Goal: Task Accomplishment & Management: Use online tool/utility

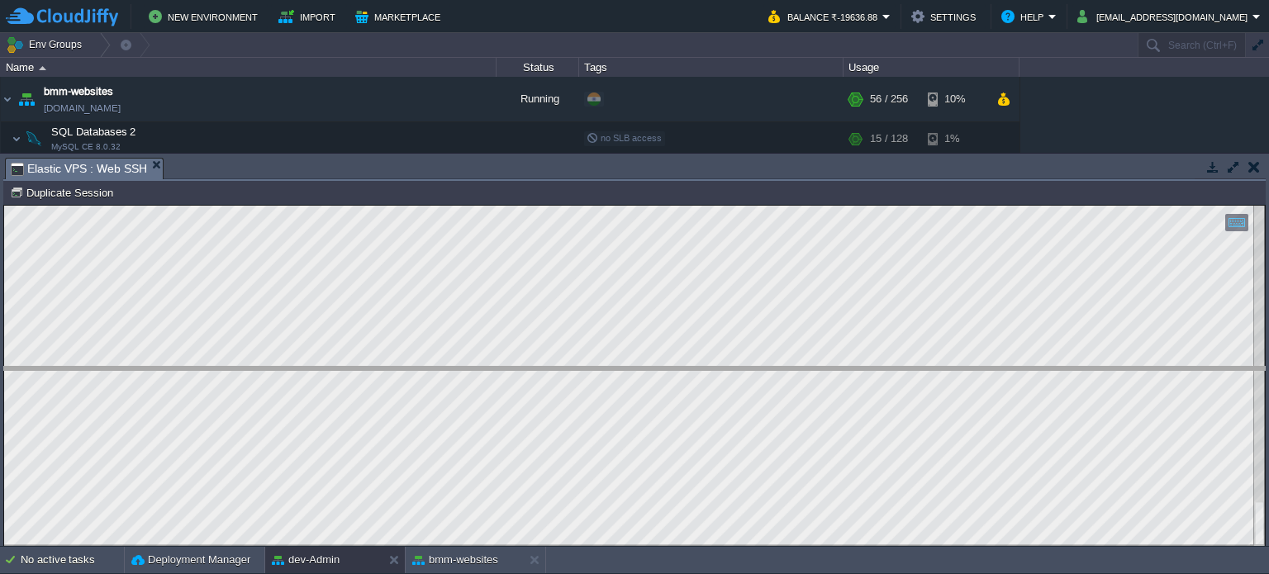
drag, startPoint x: 321, startPoint y: 175, endPoint x: 422, endPoint y: 430, distance: 274.4
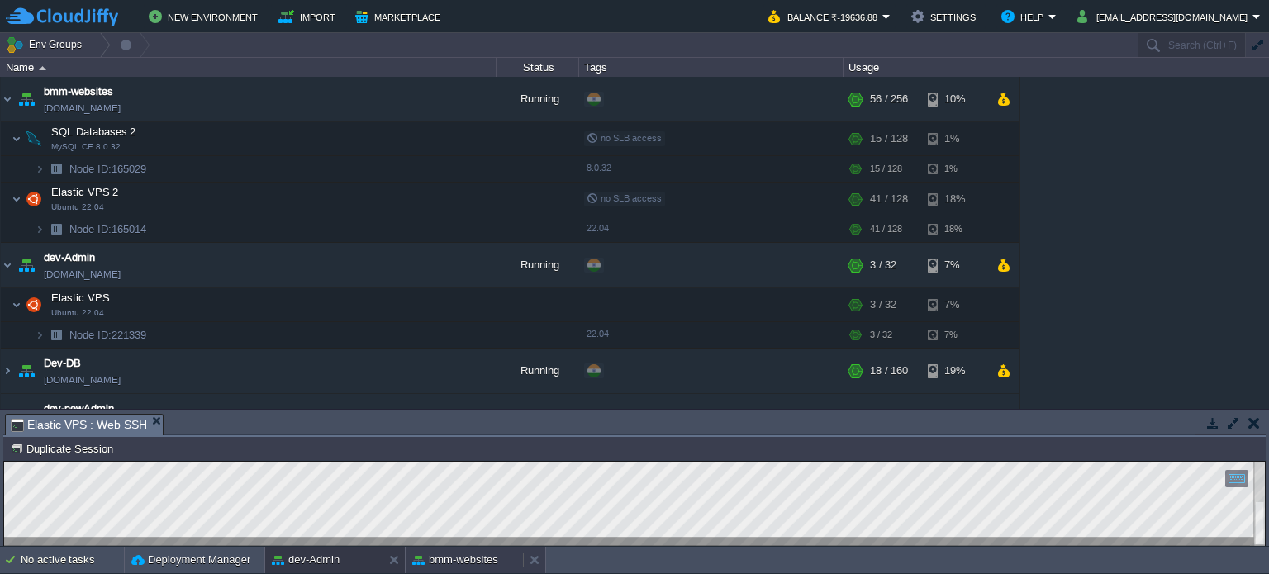
click at [456, 563] on button "bmm-websites" at bounding box center [455, 560] width 86 height 17
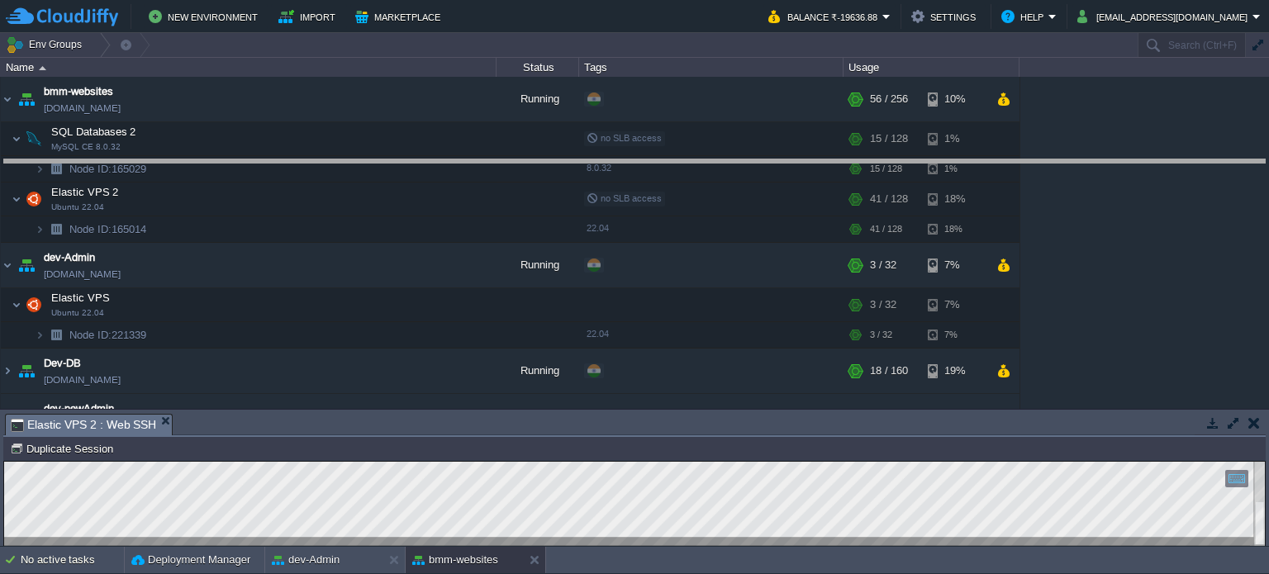
drag, startPoint x: 492, startPoint y: 430, endPoint x: 496, endPoint y: 160, distance: 269.3
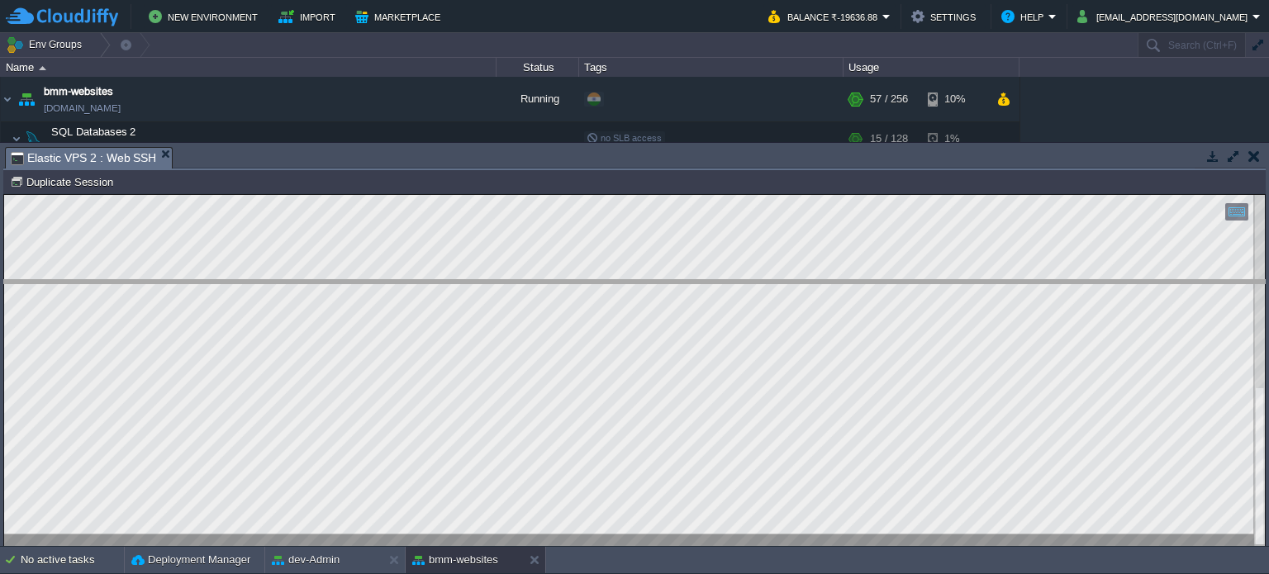
drag, startPoint x: 264, startPoint y: 161, endPoint x: 259, endPoint y: 306, distance: 145.5
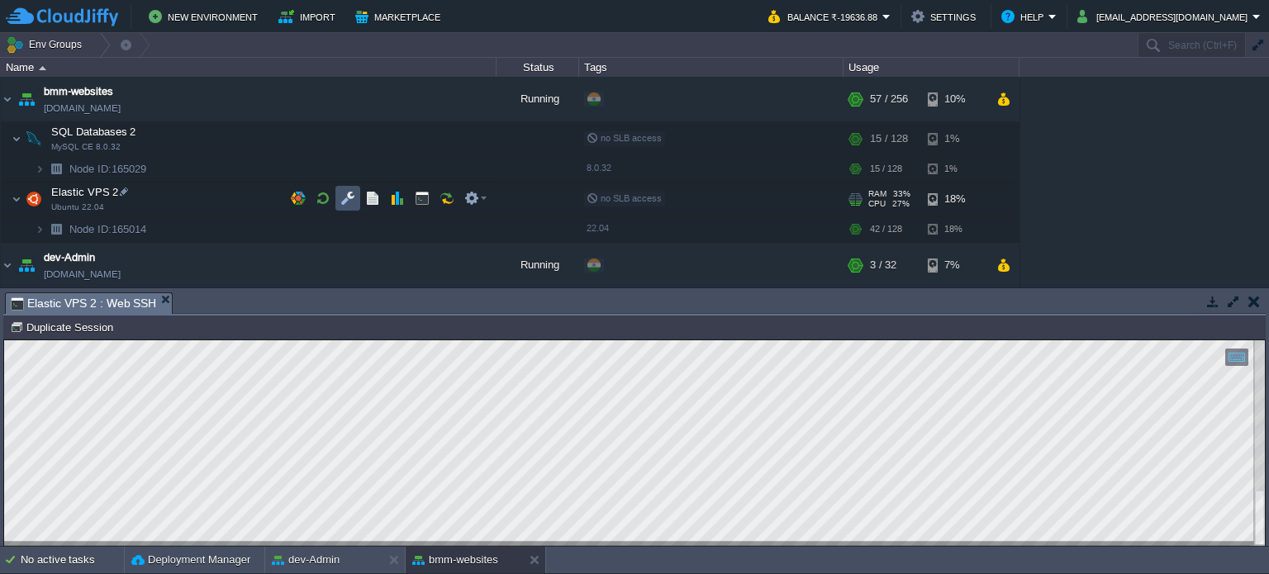
click at [344, 198] on button "button" at bounding box center [347, 198] width 15 height 15
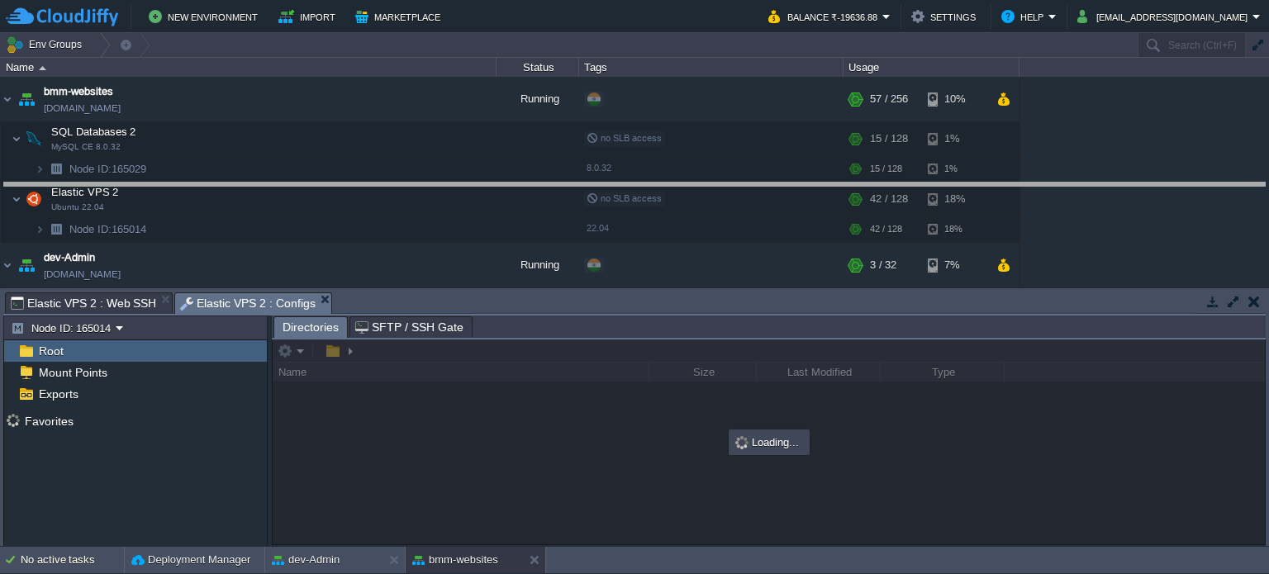
drag, startPoint x: 536, startPoint y: 305, endPoint x: 522, endPoint y: 160, distance: 145.2
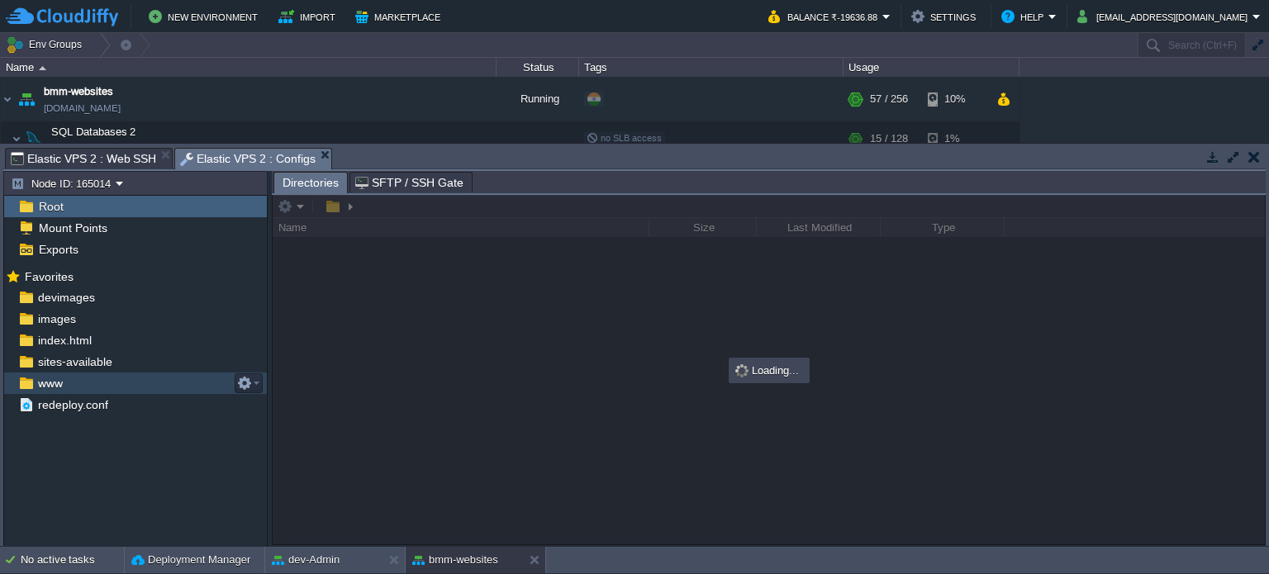
click at [57, 386] on span "www" at bounding box center [50, 383] width 31 height 15
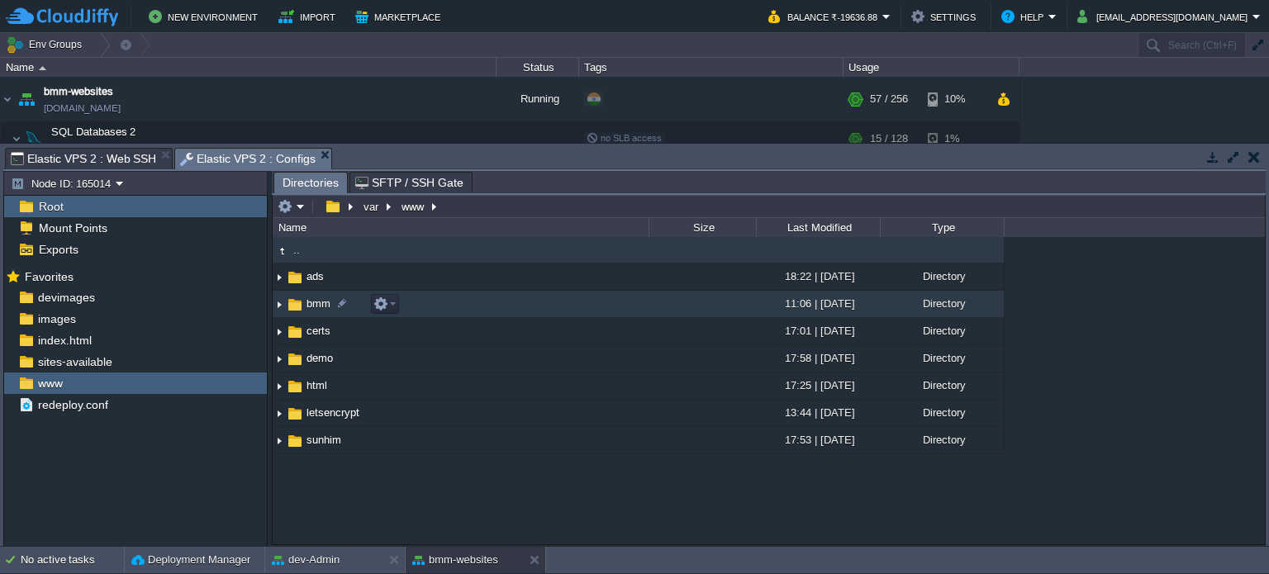
click at [315, 299] on span "bmm" at bounding box center [318, 304] width 29 height 14
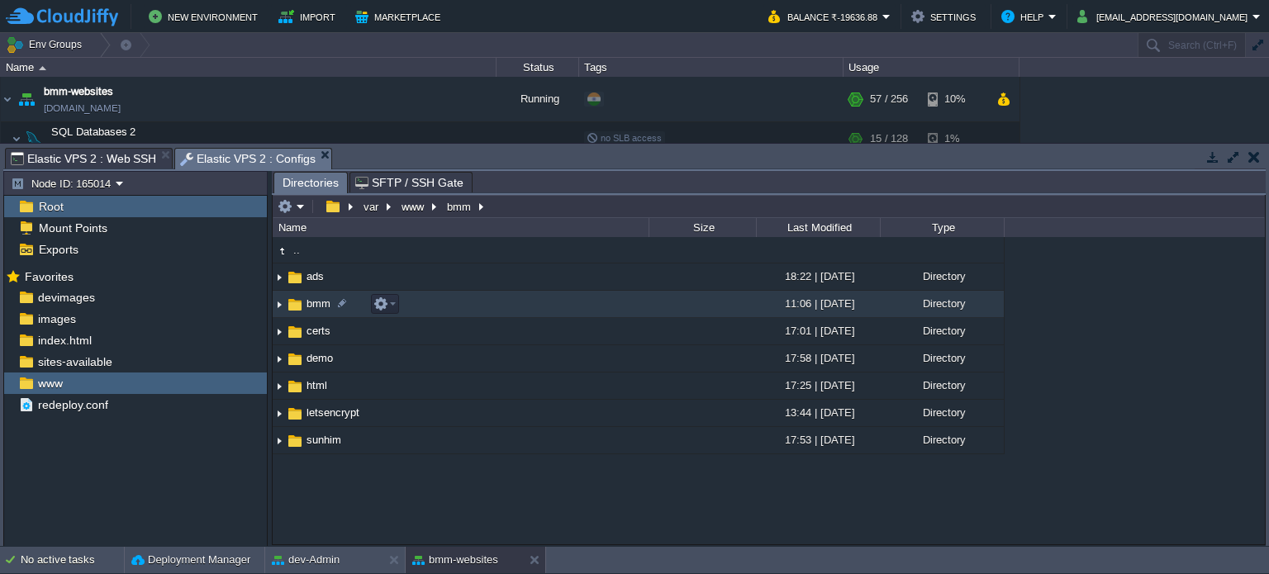
click at [315, 299] on span "bmm" at bounding box center [318, 304] width 29 height 14
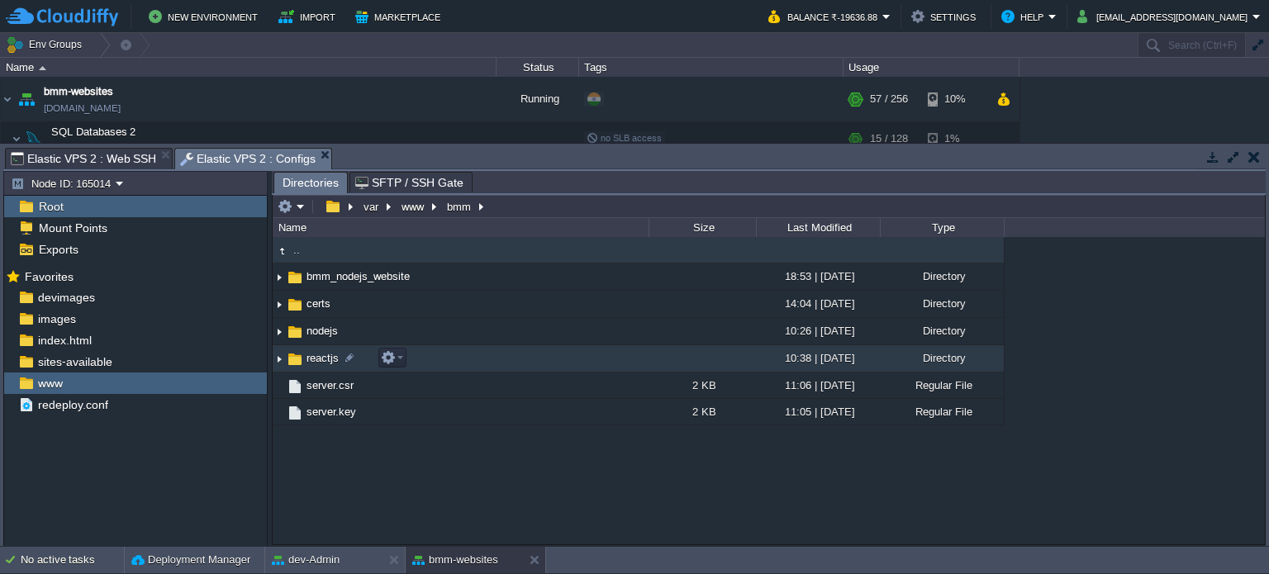
click at [325, 362] on span "reactjs" at bounding box center [322, 358] width 37 height 14
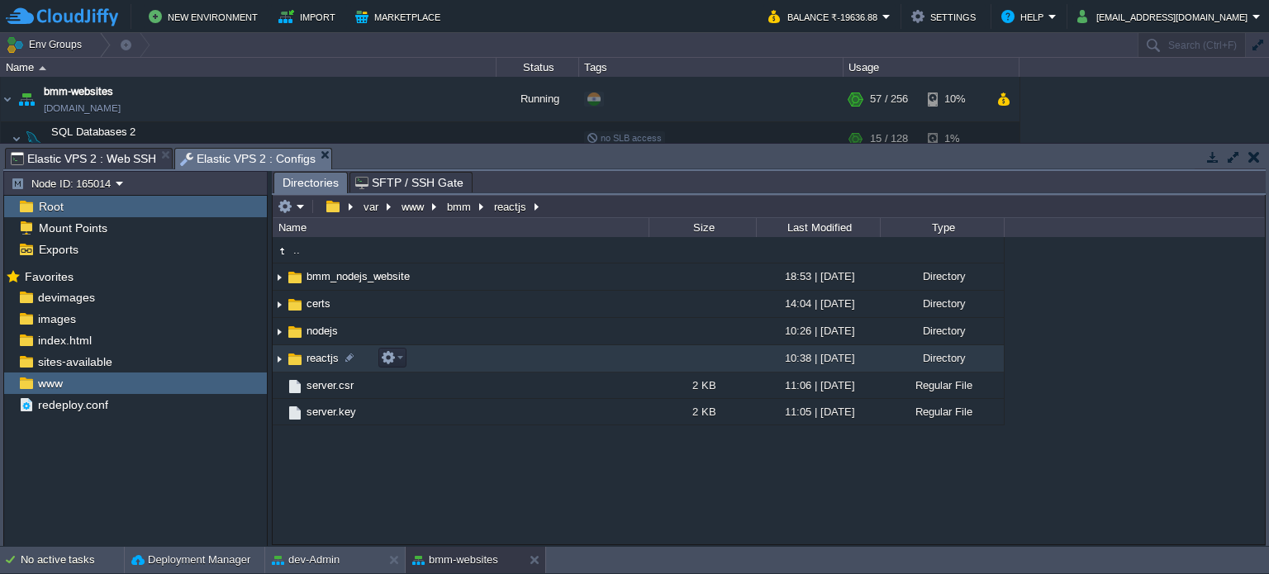
click at [325, 362] on span "reactjs" at bounding box center [322, 358] width 37 height 14
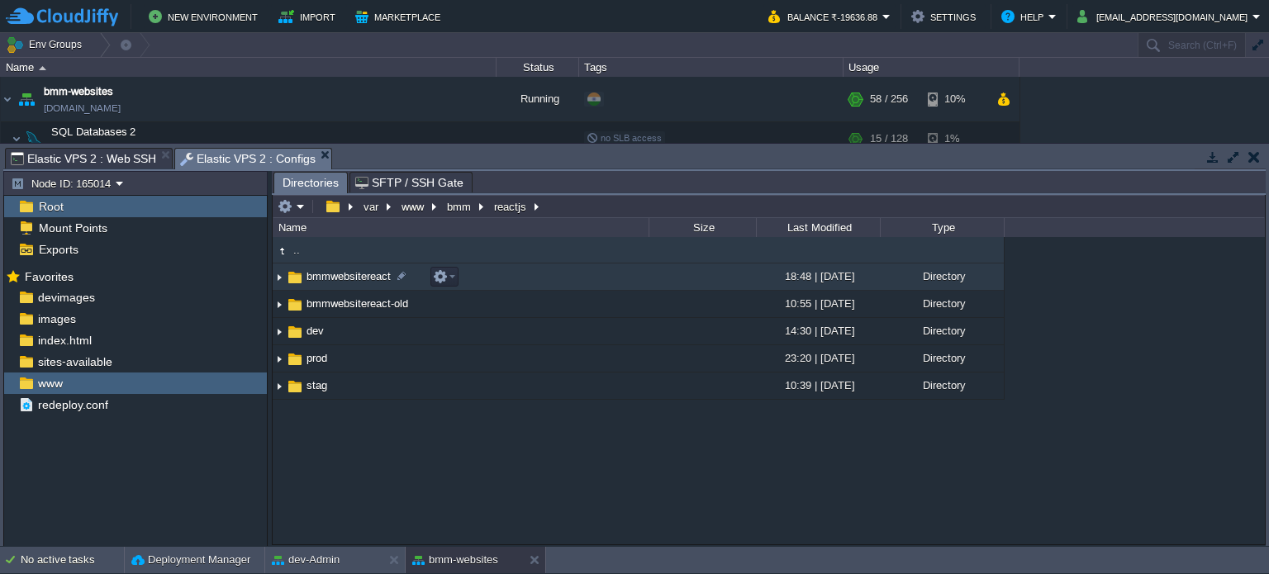
click at [344, 275] on span "bmmwebsitereact" at bounding box center [348, 276] width 89 height 14
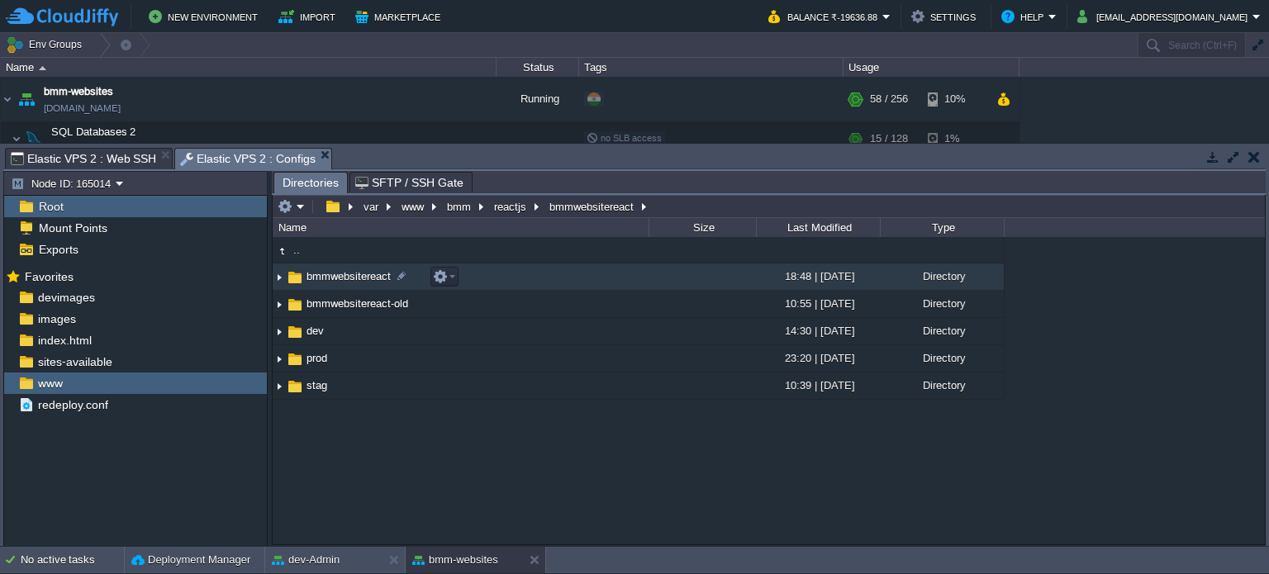
click at [344, 275] on span "bmmwebsitereact" at bounding box center [348, 276] width 89 height 14
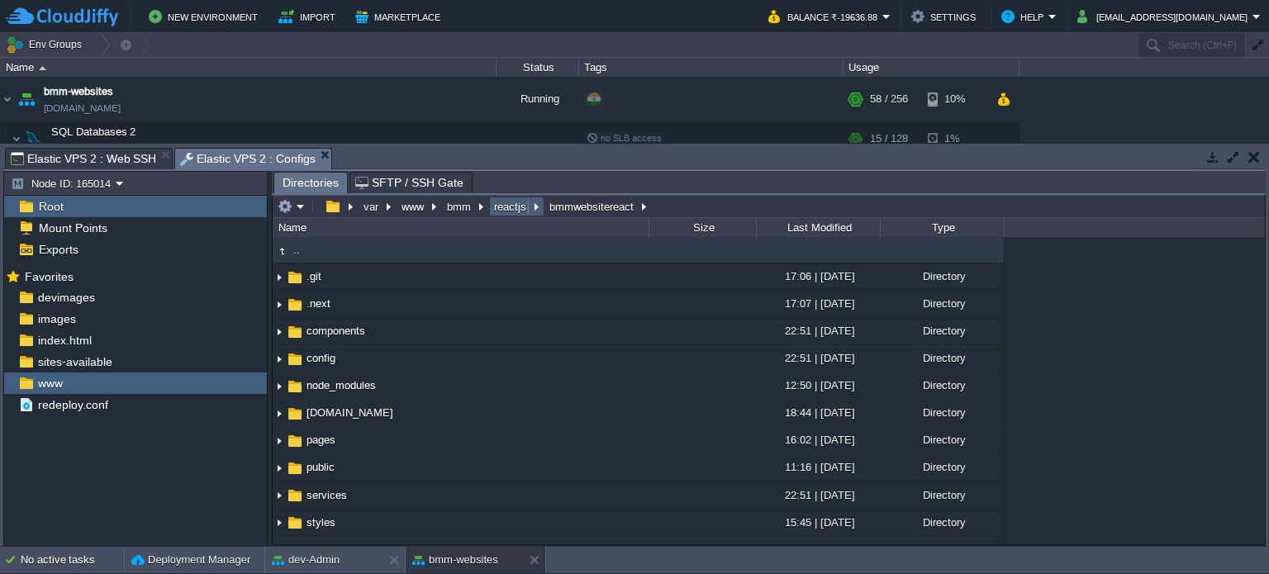
click at [506, 205] on button "reactjs" at bounding box center [511, 206] width 39 height 15
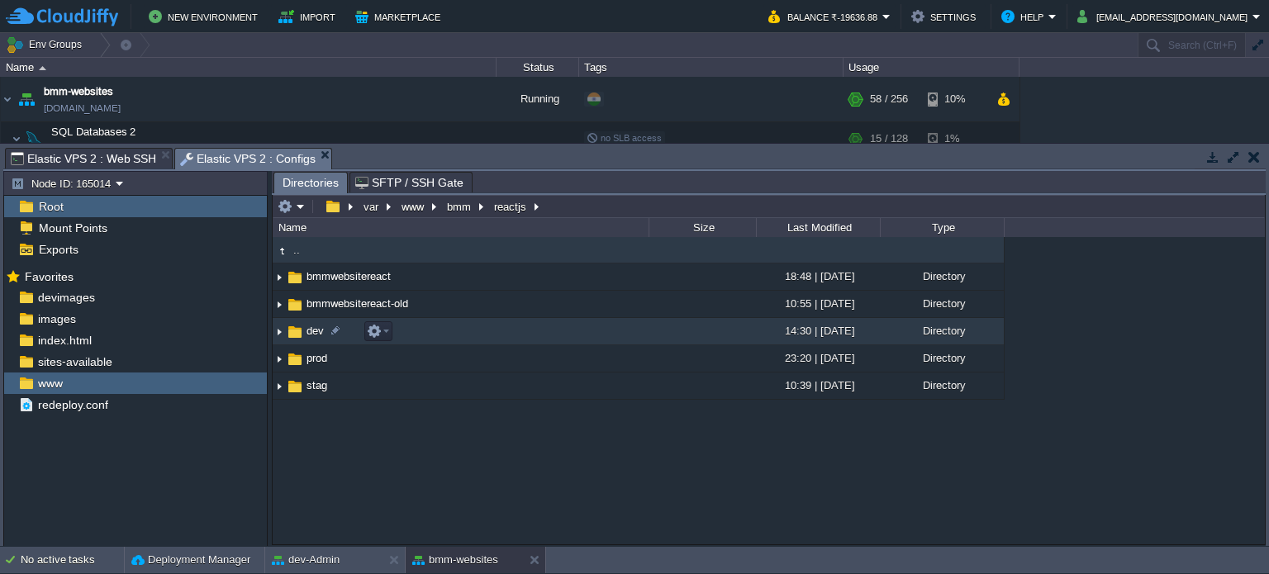
click at [314, 333] on span "dev" at bounding box center [315, 331] width 22 height 14
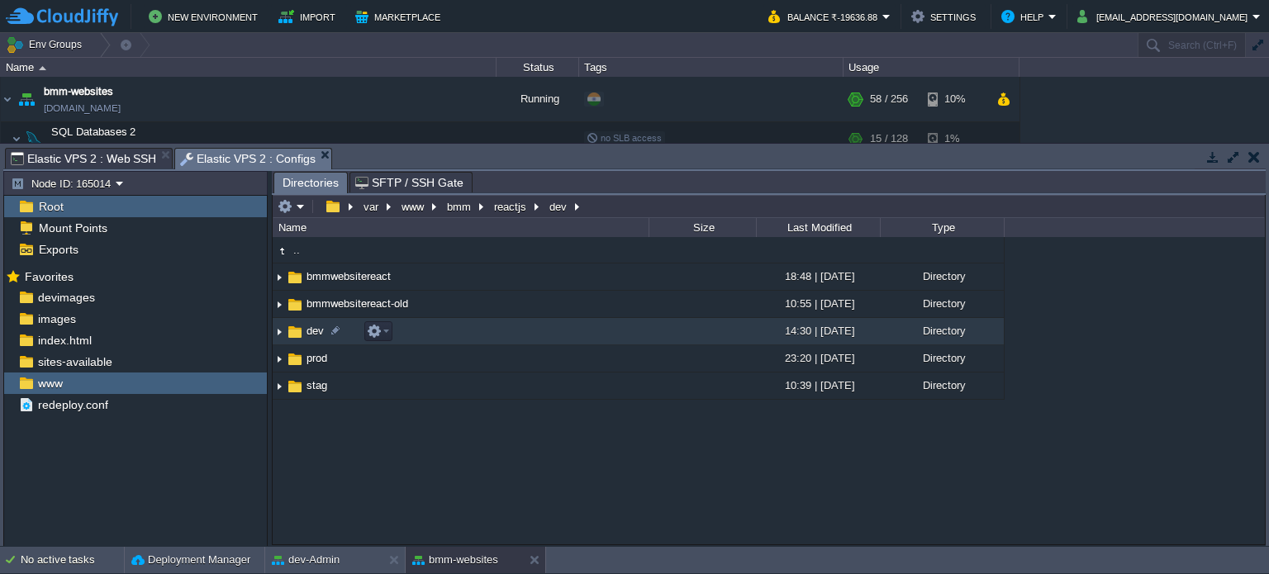
click at [314, 333] on span "dev" at bounding box center [315, 331] width 22 height 14
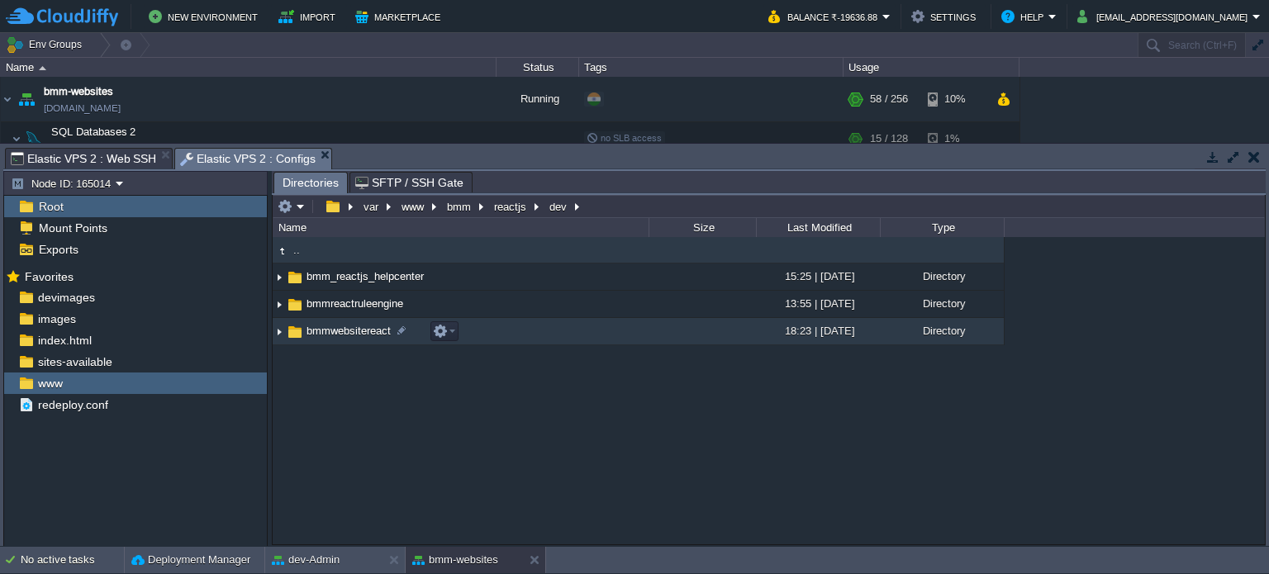
click at [366, 326] on span "bmmwebsitereact" at bounding box center [348, 331] width 89 height 14
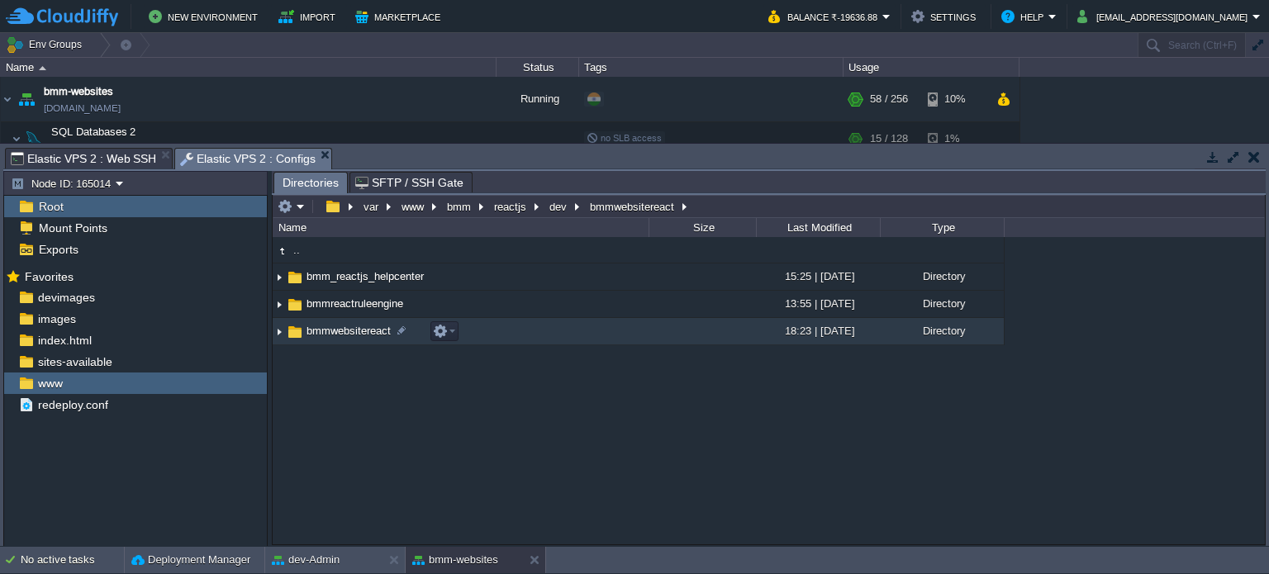
click at [366, 326] on span "bmmwebsitereact" at bounding box center [348, 331] width 89 height 14
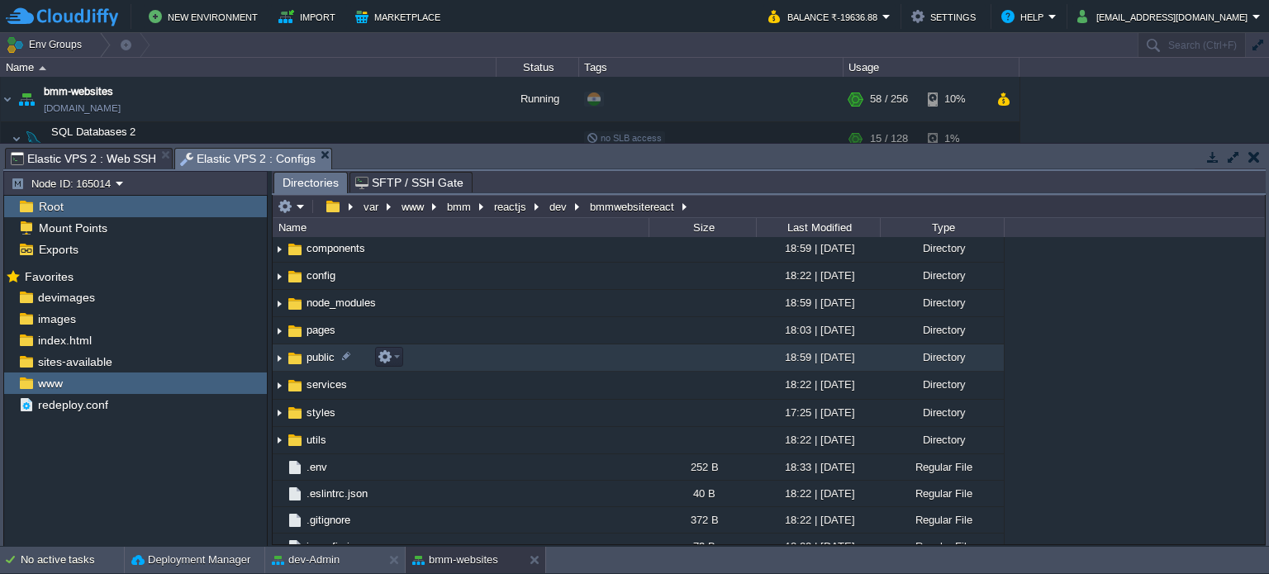
scroll to position [226, 0]
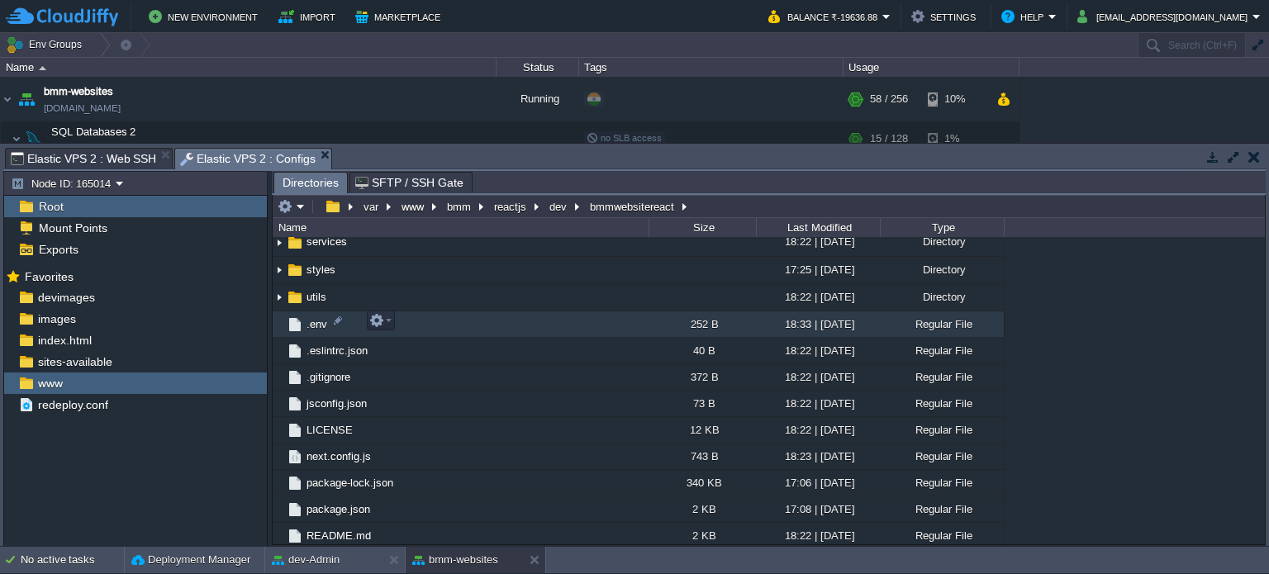
click at [315, 320] on span ".env" at bounding box center [317, 324] width 26 height 14
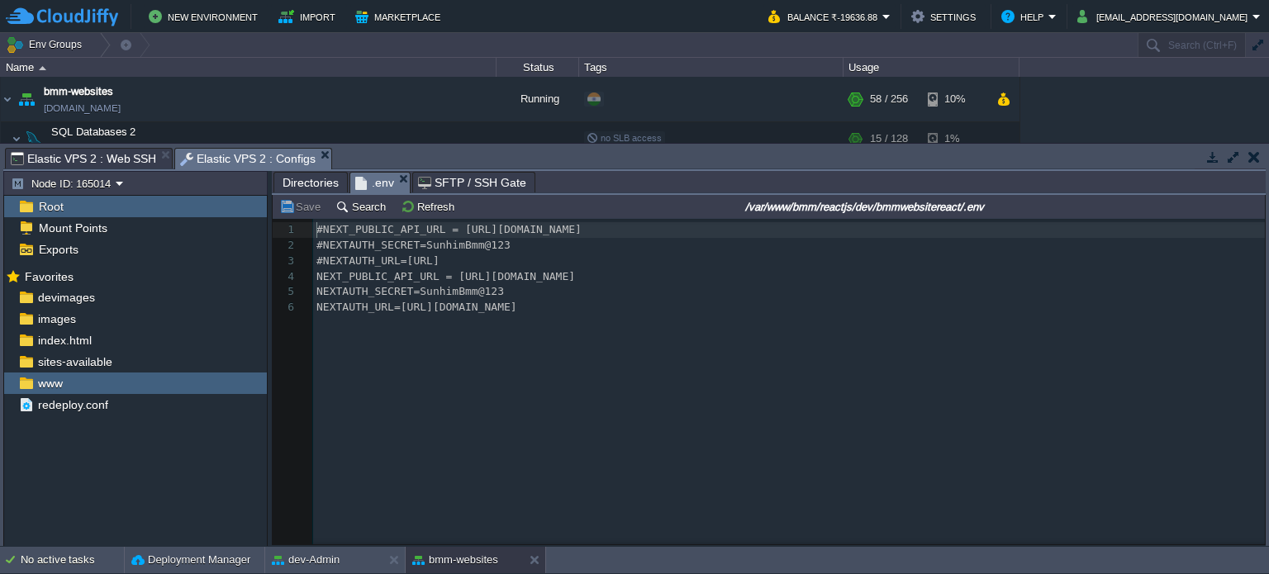
scroll to position [5, 0]
click at [121, 152] on span "Elastic VPS 2 : Web SSH" at bounding box center [83, 159] width 145 height 20
click at [264, 162] on span "Elastic VPS 2 : Configs" at bounding box center [247, 159] width 135 height 21
click at [390, 311] on div "6 1 #NEXT_PUBLIC_API_URL = [URL][DOMAIN_NAME] 2 #NEXTAUTH_SECRET=SunhimBmm@123 …" at bounding box center [791, 268] width 957 height 93
type textarea "#NEXT_PUBLIC_API_URL = [URL][DOMAIN_NAME] #NEXTAUTH_SECRET=SunhimBmm@123 #NEXTA…"
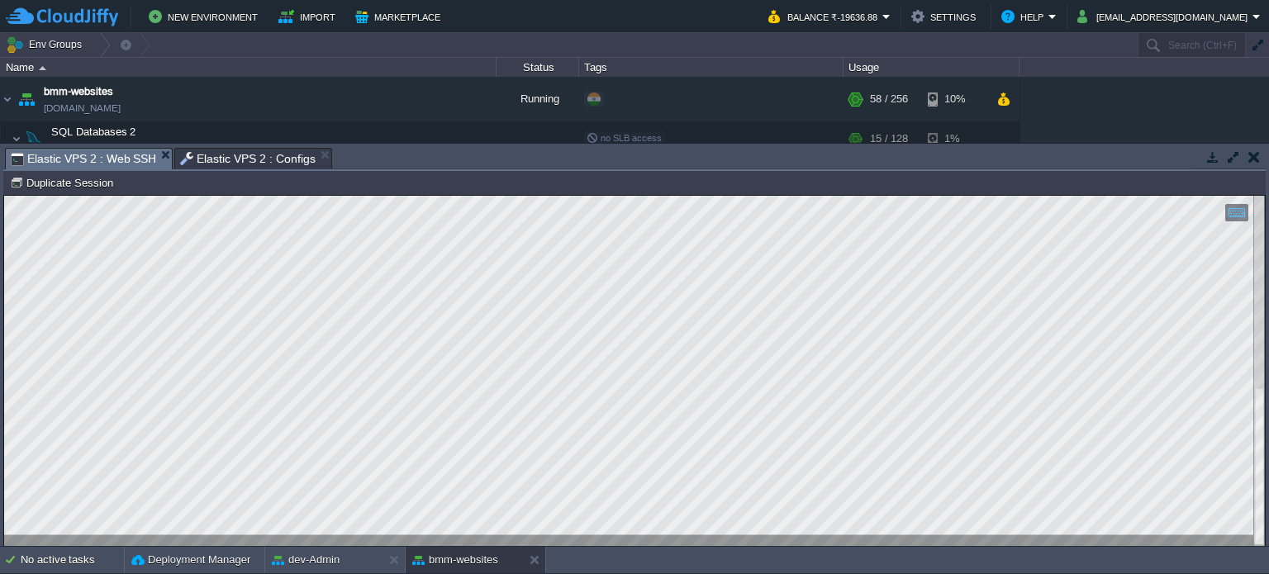
click at [105, 158] on span "Elastic VPS 2 : Web SSH" at bounding box center [83, 159] width 145 height 21
click at [231, 159] on span "Elastic VPS 2 : Configs" at bounding box center [247, 159] width 135 height 20
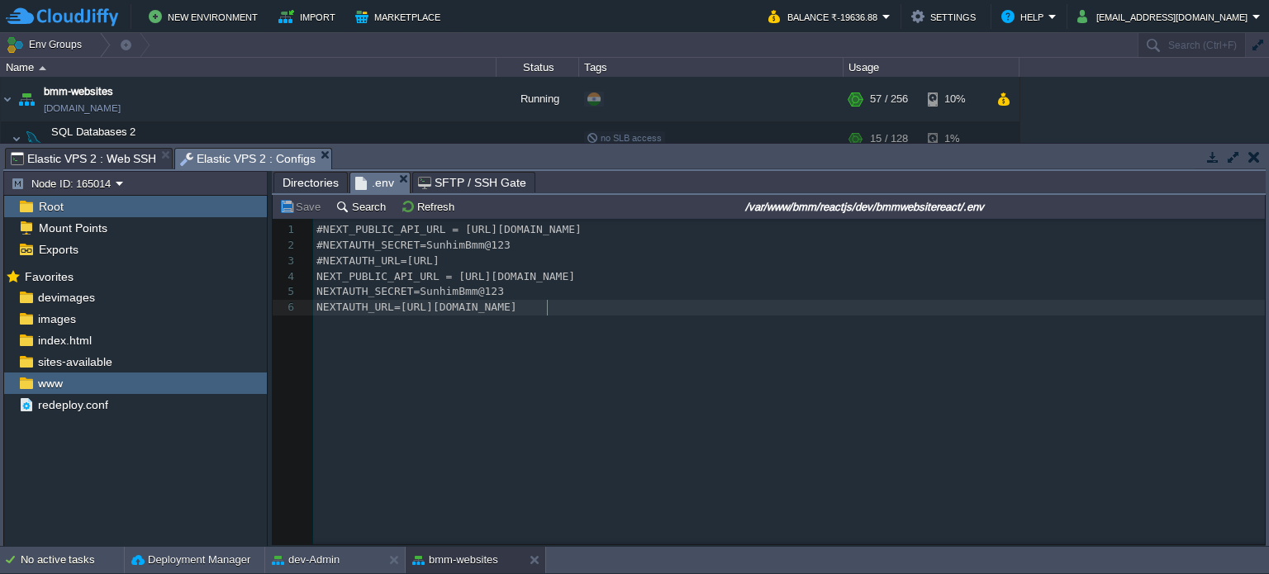
drag, startPoint x: 520, startPoint y: 332, endPoint x: 562, endPoint y: 320, distance: 43.1
click at [521, 331] on div "x 1 #NEXT_PUBLIC_API_URL = [URL][DOMAIN_NAME] 2 #NEXTAUTH_SECRET=SunhimBmm@123 …" at bounding box center [781, 394] width 1017 height 350
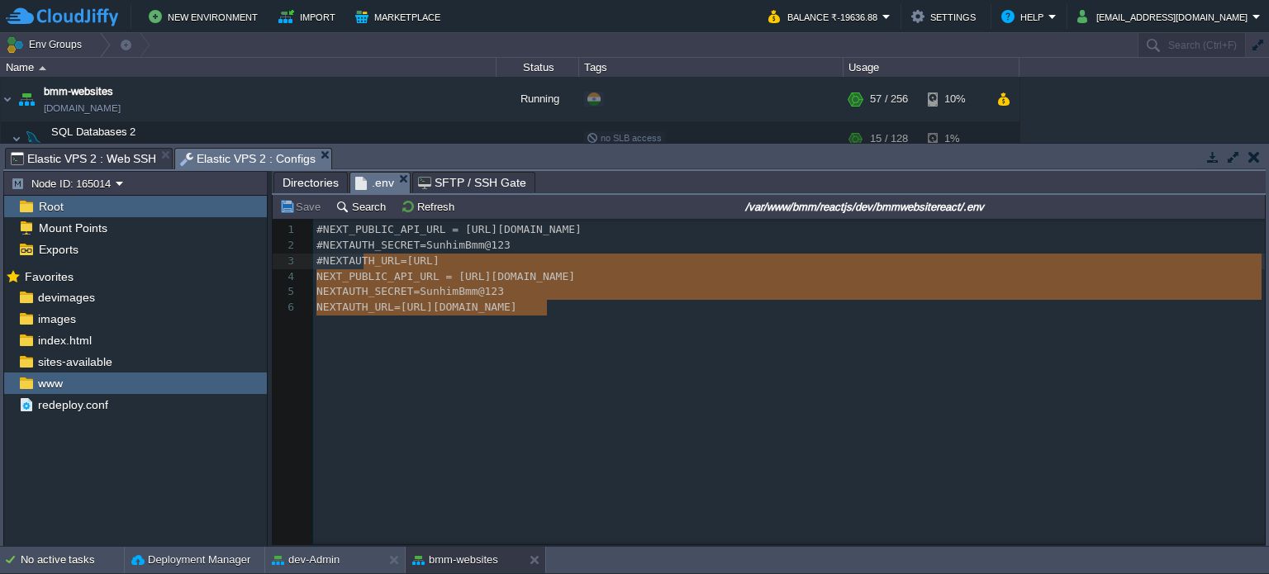
type textarea "#NEXT_PUBLIC_API_URL = [URL][DOMAIN_NAME] #NEXTAUTH_SECRET=SunhimBmm@123 #NEXTA…"
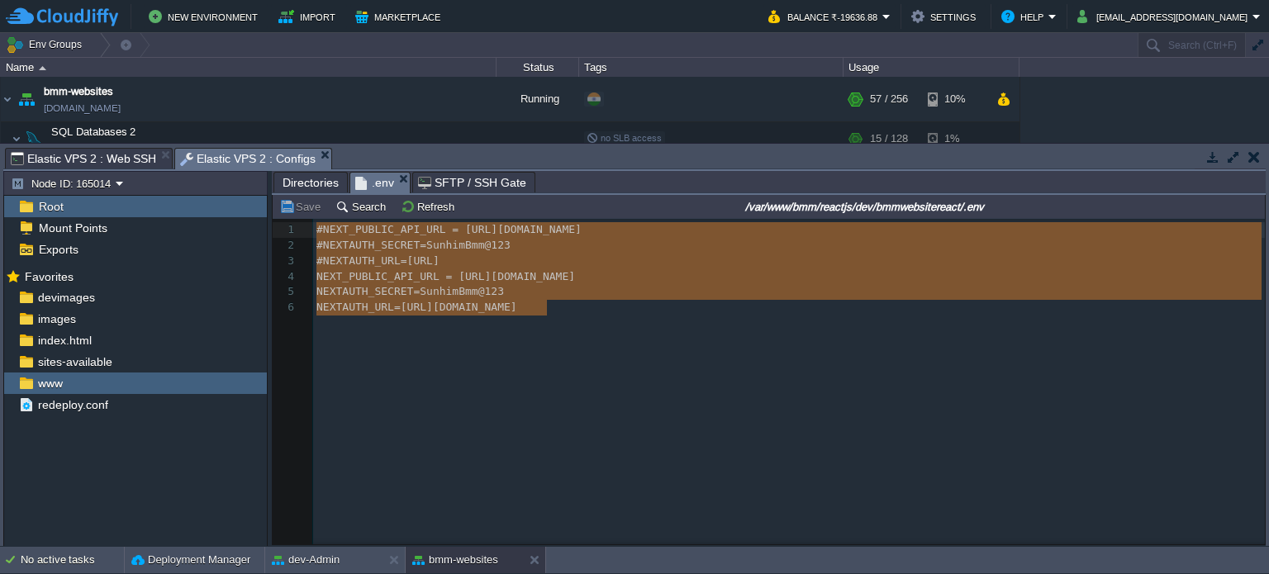
drag, startPoint x: 565, startPoint y: 313, endPoint x: 314, endPoint y: 229, distance: 264.9
drag, startPoint x: 453, startPoint y: 349, endPoint x: 456, endPoint y: 330, distance: 20.1
click at [454, 344] on div "x 1 #NEXT_PUBLIC_API_URL = [URL][DOMAIN_NAME] 2 #NEXTAUTH_SECRET=SunhimBmm@123 …" at bounding box center [781, 394] width 1017 height 350
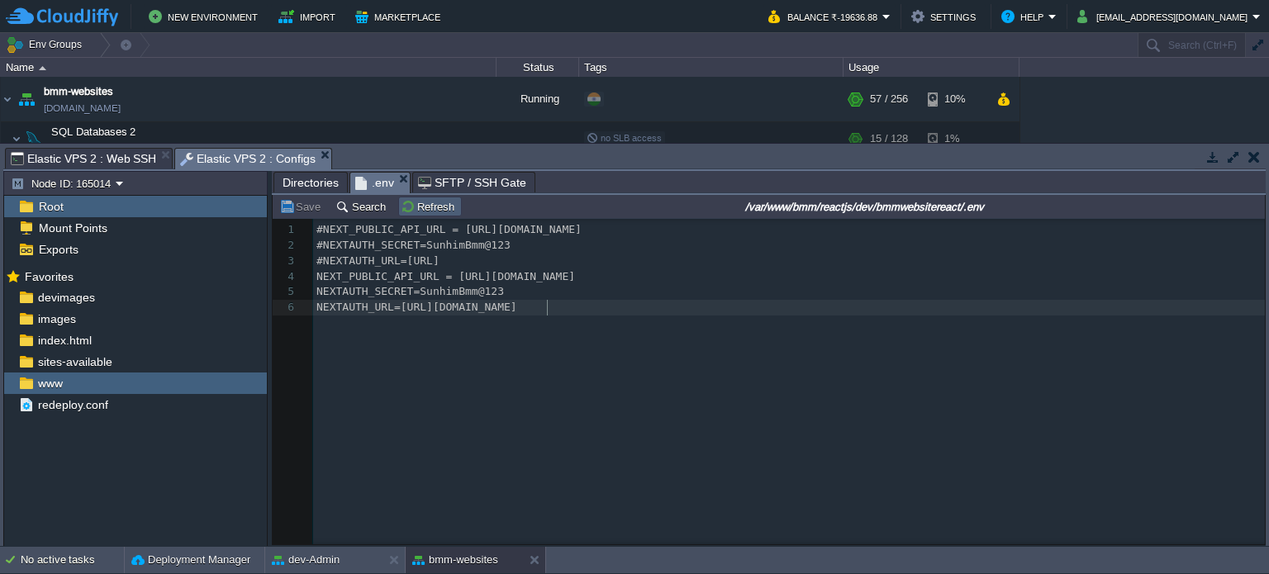
click at [435, 211] on button "Refresh" at bounding box center [430, 206] width 59 height 15
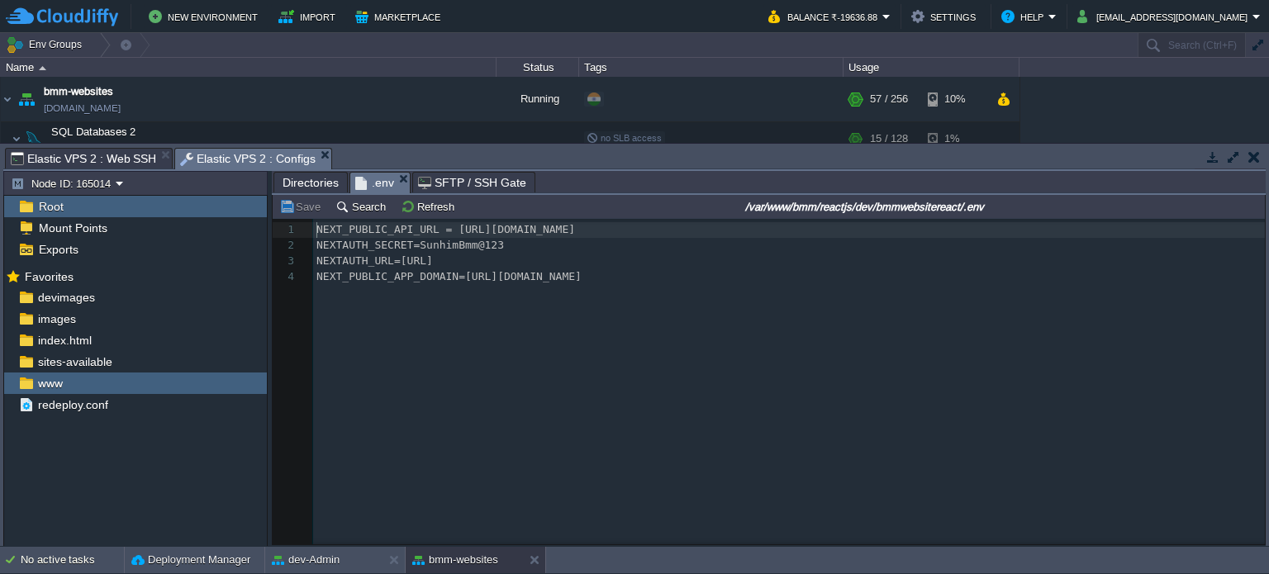
click at [655, 278] on pre "NEXT_PUBLIC_APP_DOMAIN=[URL][DOMAIN_NAME]" at bounding box center [791, 277] width 957 height 16
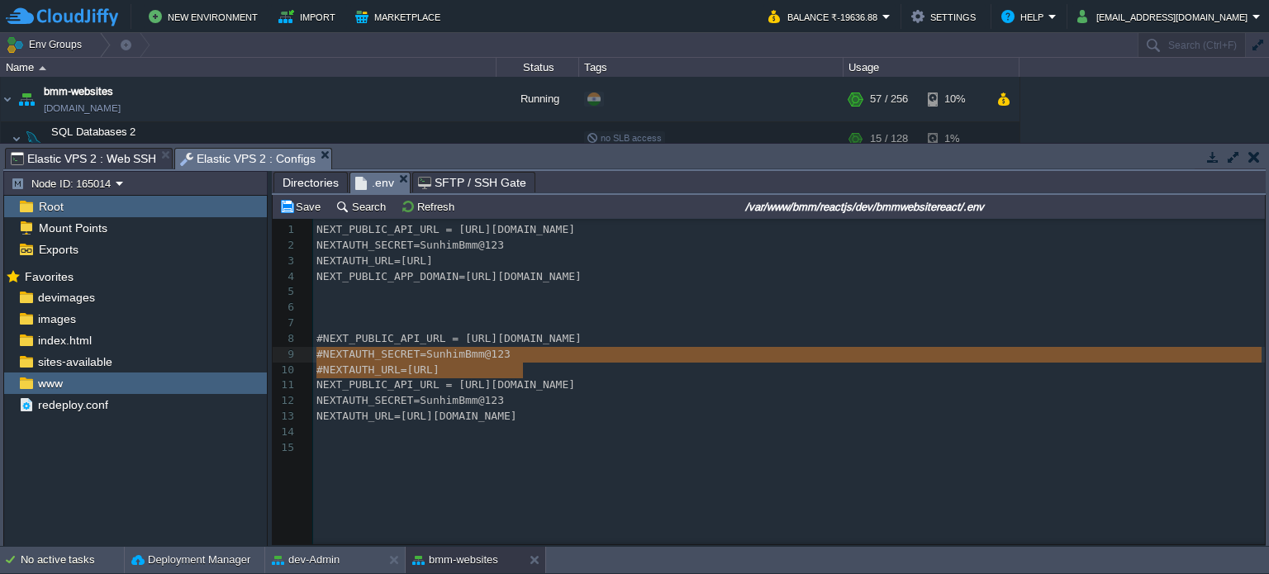
type textarea "#NEXT_PUBLIC_API_URL = [URL][DOMAIN_NAME] #NEXTAUTH_SECRET=SunhimBmm@123 #NEXTA…"
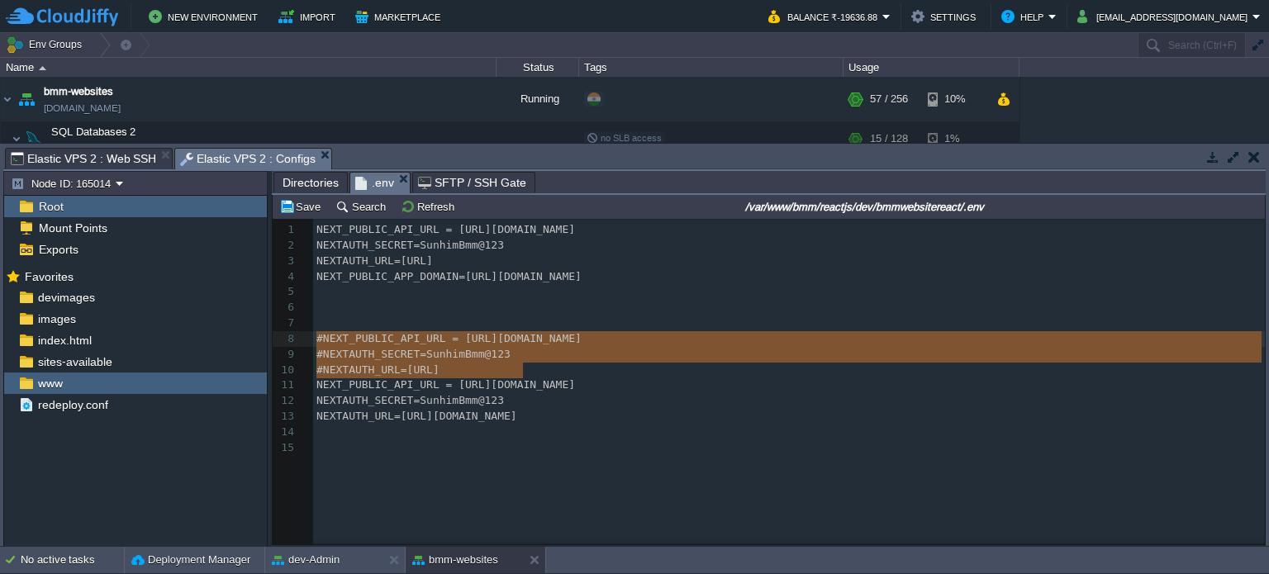
drag, startPoint x: 529, startPoint y: 371, endPoint x: 297, endPoint y: 346, distance: 233.4
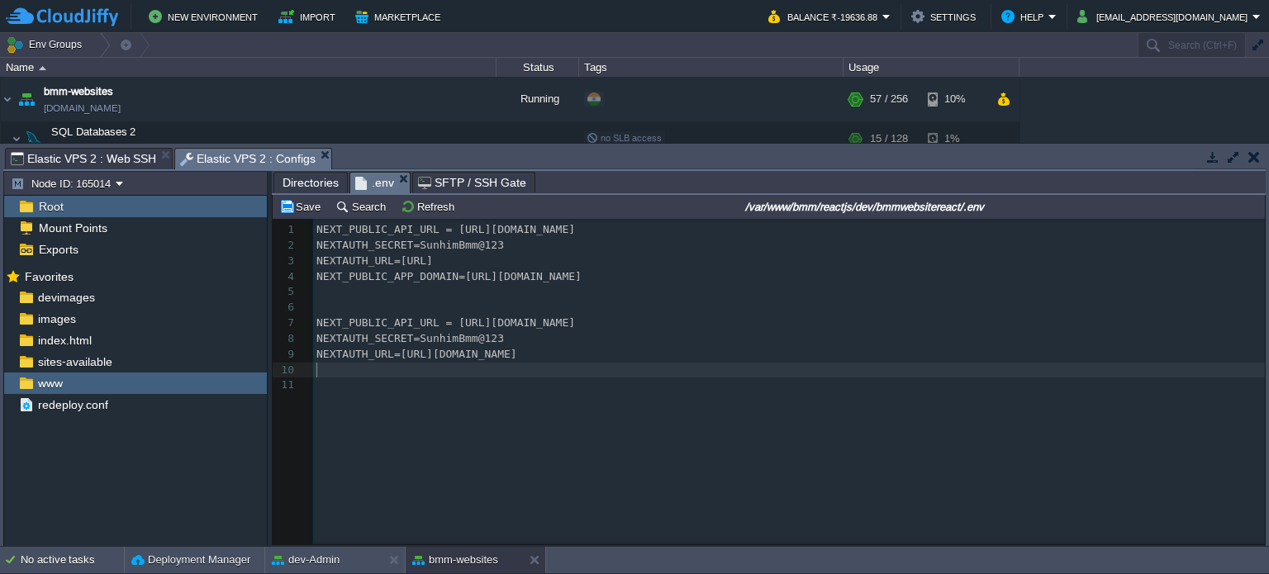
type textarea "NEXT_PUBLIC_API_URL = [URL][DOMAIN_NAME] NEXTAUTH_SECRET=SunhimBmm@123 NEXTAUTH…"
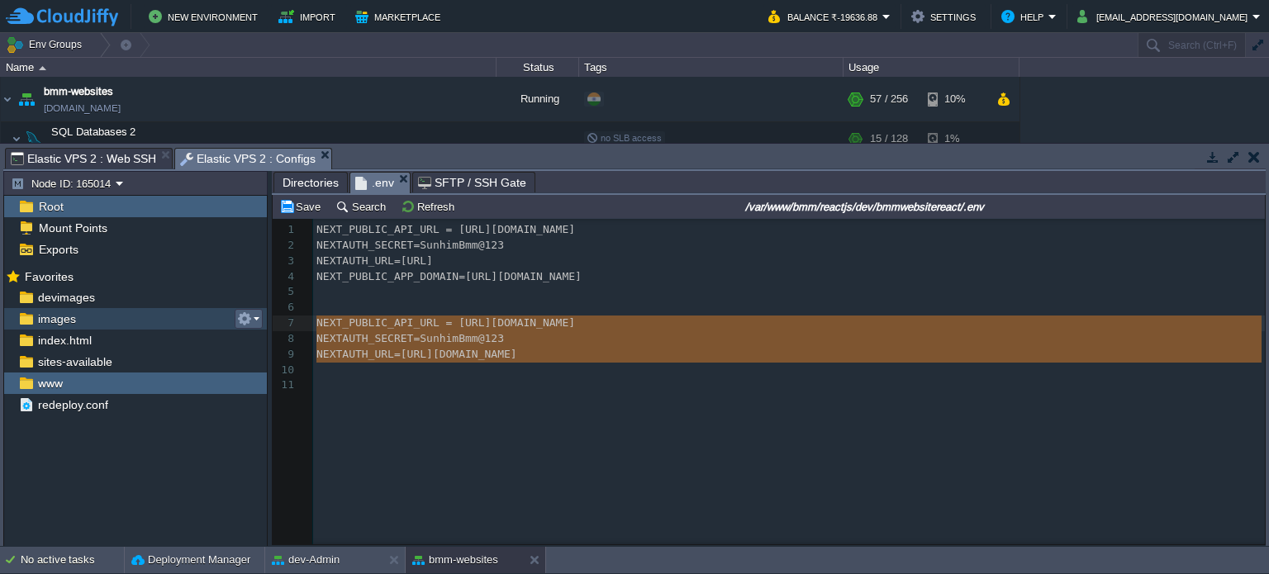
drag, startPoint x: 567, startPoint y: 366, endPoint x: 273, endPoint y: 323, distance: 297.2
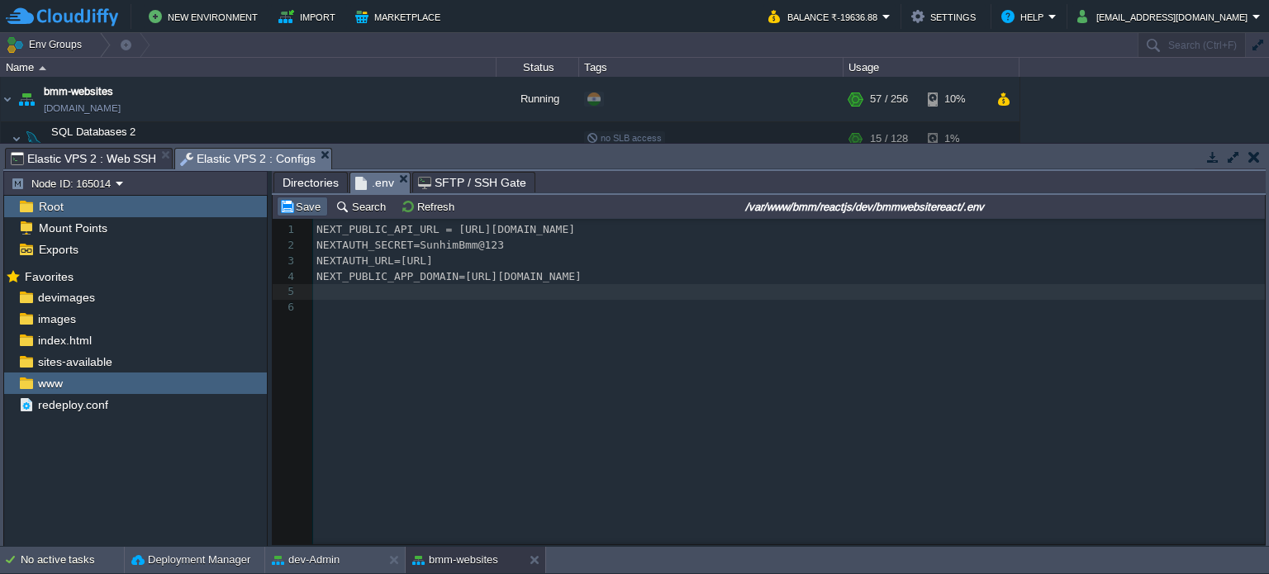
click at [306, 214] on button "Save" at bounding box center [302, 206] width 46 height 15
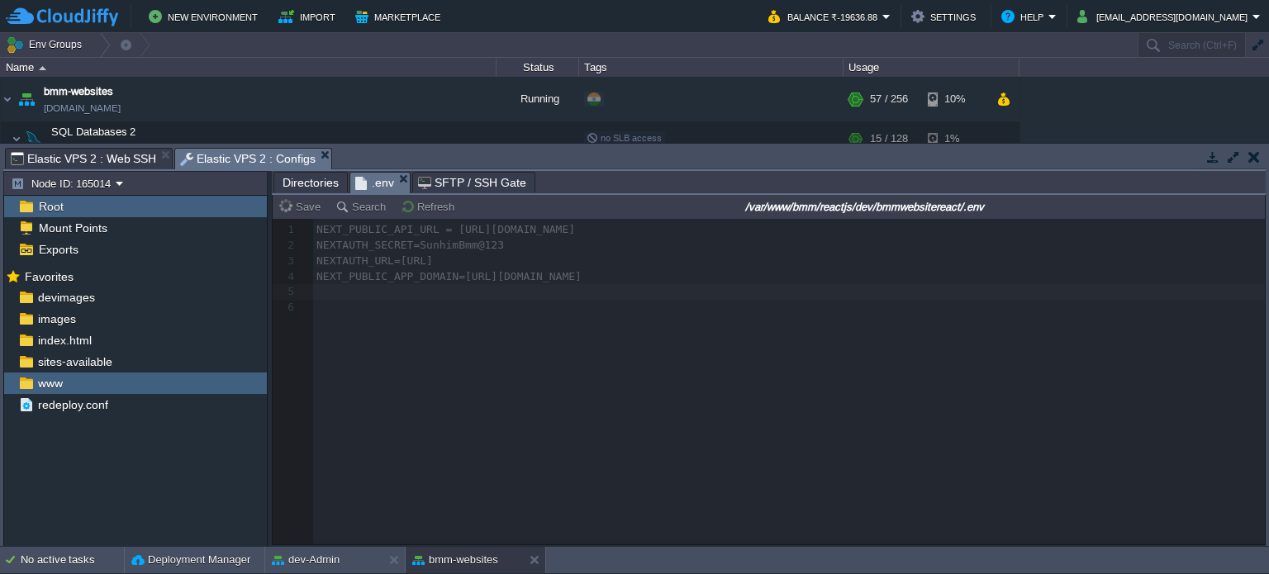
click at [83, 154] on span "Elastic VPS 2 : Web SSH" at bounding box center [83, 159] width 145 height 20
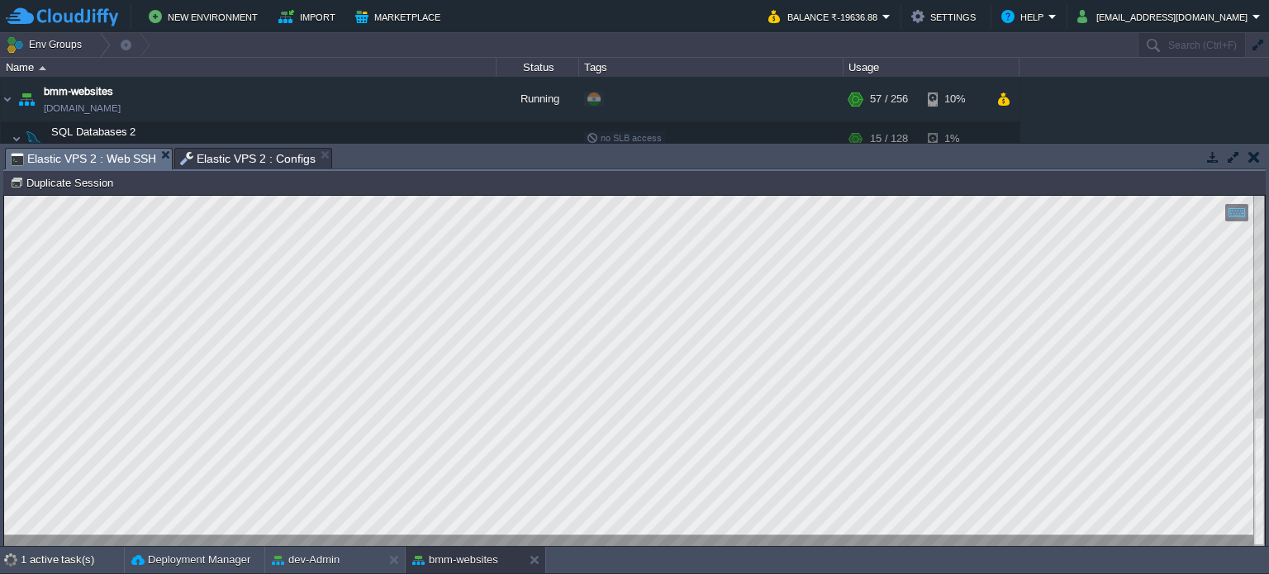
click at [245, 164] on span "Elastic VPS 2 : Configs" at bounding box center [247, 159] width 135 height 20
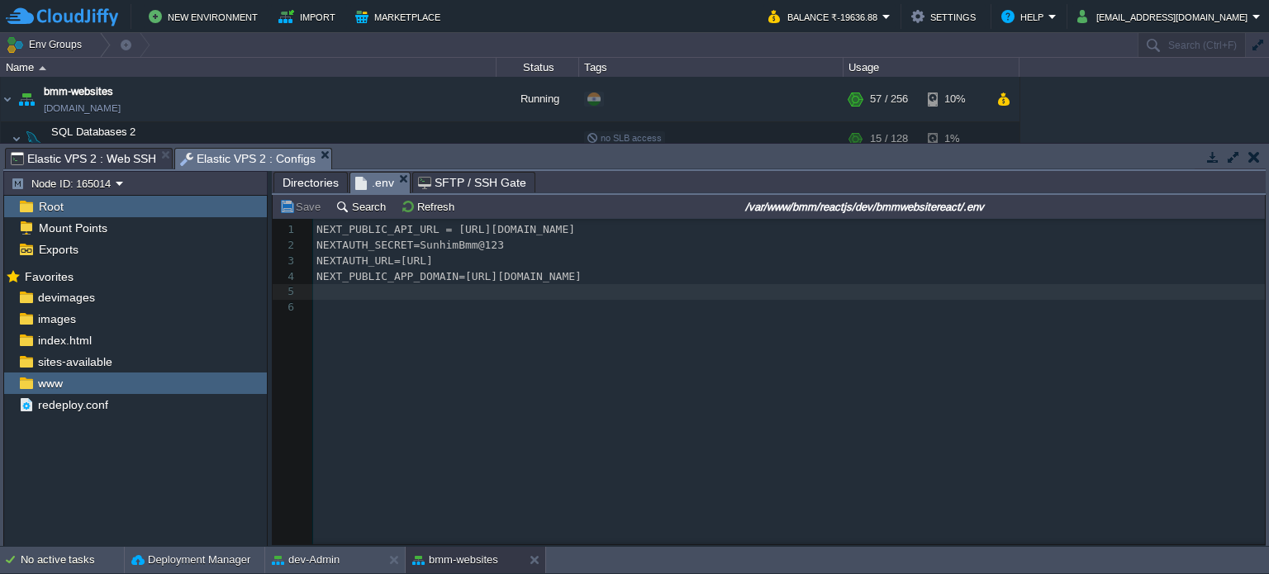
click at [70, 154] on span "Elastic VPS 2 : Web SSH" at bounding box center [83, 159] width 145 height 20
